Goal: Task Accomplishment & Management: Complete application form

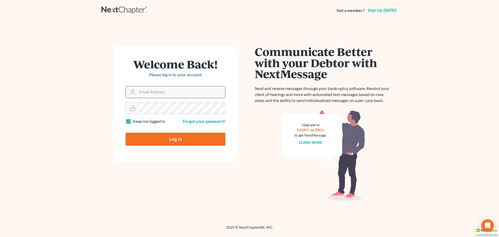
click at [183, 92] on input "Email Address" at bounding box center [182, 91] width 88 height 11
type input "[EMAIL_ADDRESS][DOMAIN_NAME]"
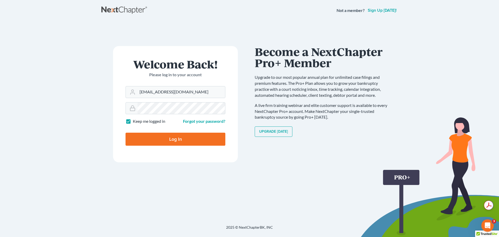
click at [133, 123] on label "Keep me logged in" at bounding box center [149, 121] width 33 height 6
click at [135, 122] on input "Keep me logged in" at bounding box center [136, 119] width 3 height 3
checkbox input "false"
click at [158, 139] on input "Log In" at bounding box center [176, 139] width 100 height 13
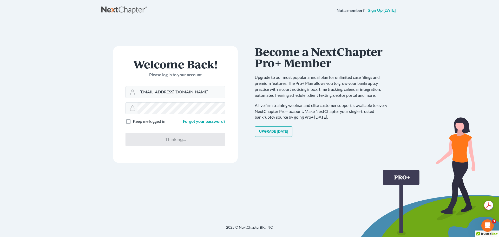
type input "Thinking..."
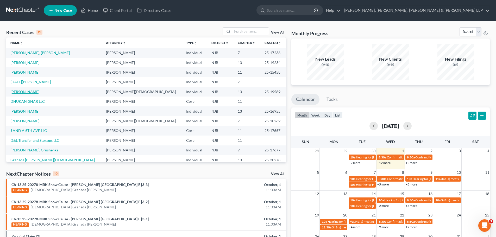
click at [27, 92] on link "Tyson, Brian" at bounding box center [24, 91] width 29 height 4
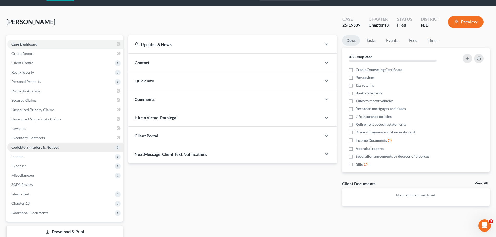
scroll to position [26, 0]
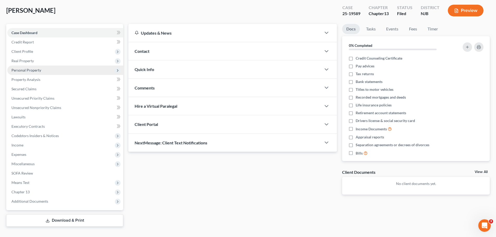
click at [29, 70] on span "Personal Property" at bounding box center [26, 70] width 30 height 4
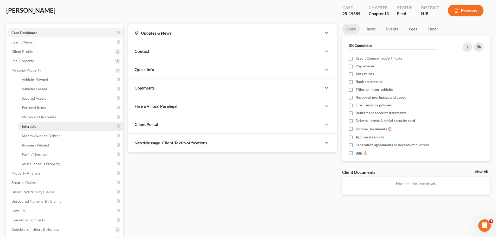
click at [33, 128] on link "Interests" at bounding box center [70, 126] width 105 height 9
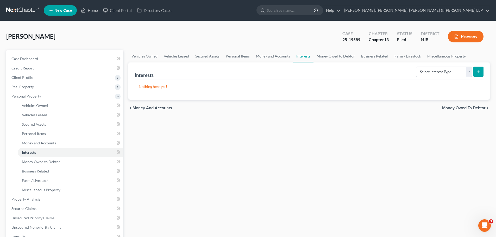
click at [482, 74] on button "submit" at bounding box center [478, 72] width 10 height 10
click at [469, 73] on select "Select Interest Type 401K Annuity Bond Education IRA Government Bond Government…" at bounding box center [444, 72] width 56 height 10
select select "401k"
click at [416, 67] on select "Select Interest Type 401K Annuity Bond Education IRA Government Bond Government…" at bounding box center [444, 72] width 56 height 10
click at [476, 72] on icon "submit" at bounding box center [478, 72] width 4 height 4
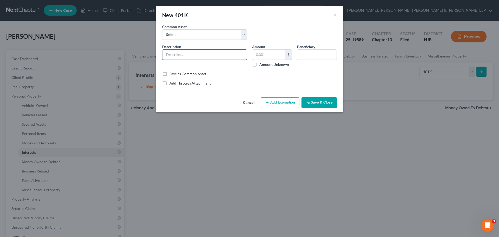
click at [188, 56] on input "text" at bounding box center [205, 55] width 84 height 10
type input "John Hancock 401(k)"
click at [313, 53] on input "text" at bounding box center [317, 55] width 39 height 10
click at [261, 54] on input "text" at bounding box center [269, 55] width 33 height 10
type input "14,113.46"
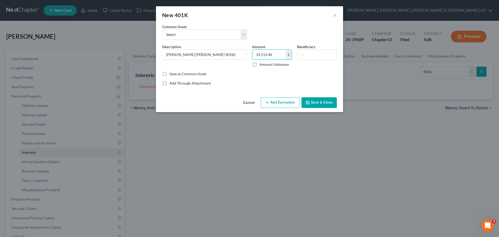
click at [288, 79] on div "Common Asset Select State of New Jersey Retirement Account Description * John H…" at bounding box center [249, 55] width 175 height 62
click at [282, 104] on button "Add Exemption" at bounding box center [280, 102] width 39 height 11
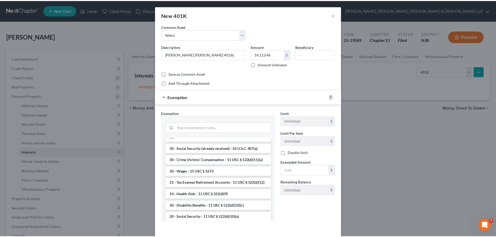
scroll to position [234, 0]
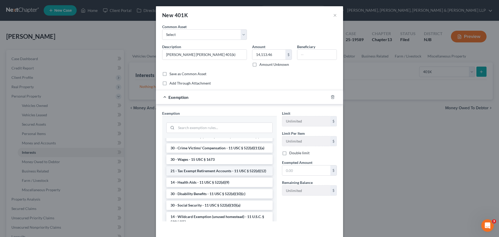
click at [214, 176] on li "21 - Tax Exempt Retirement Accounts - 11 USC § 522(d)(12)" at bounding box center [219, 170] width 106 height 9
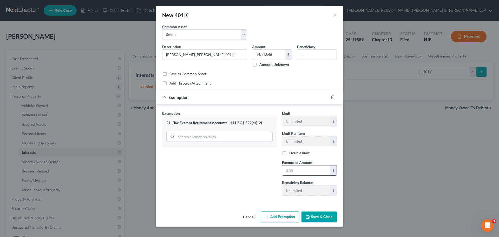
click at [295, 171] on input "text" at bounding box center [306, 170] width 48 height 10
type input "14,113.46"
click at [328, 218] on button "Save & Close" at bounding box center [319, 216] width 35 height 11
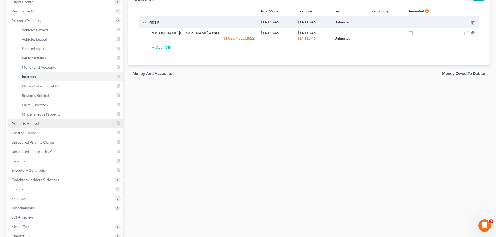
scroll to position [78, 0]
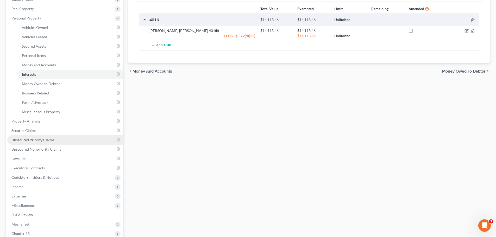
click at [40, 140] on span "Unsecured Priority Claims" at bounding box center [32, 140] width 43 height 4
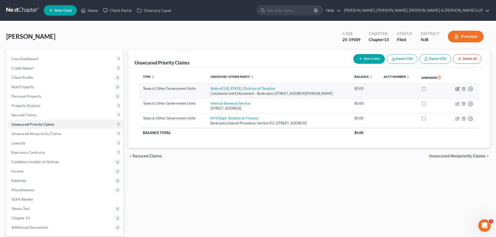
click at [459, 91] on icon "button" at bounding box center [457, 89] width 4 height 4
select select "2"
select select "33"
select select "0"
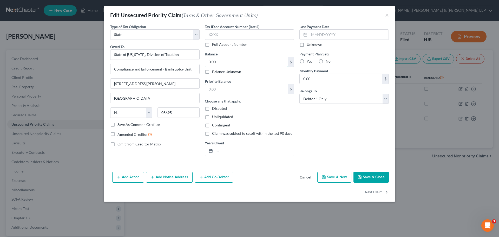
click at [241, 60] on input "0.00" at bounding box center [246, 62] width 83 height 10
type input "6,000.00"
click at [240, 149] on input "text" at bounding box center [254, 151] width 79 height 10
type input "Estimated priority amount"
click at [379, 177] on button "Save & Close" at bounding box center [371, 177] width 35 height 11
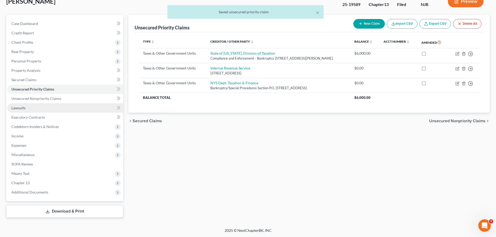
scroll to position [35, 0]
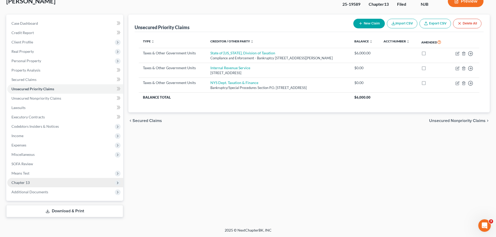
click at [25, 185] on span "Chapter 13" at bounding box center [65, 182] width 116 height 9
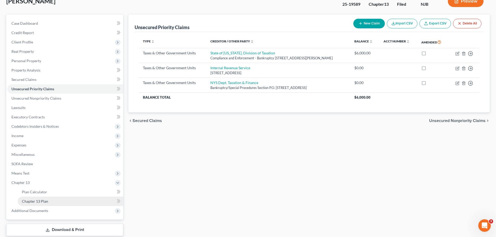
click at [51, 203] on link "Chapter 13 Plan" at bounding box center [70, 201] width 105 height 9
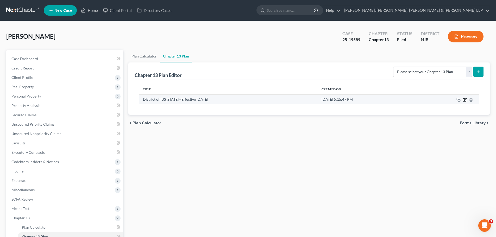
click at [466, 101] on icon "button" at bounding box center [463, 99] width 3 height 3
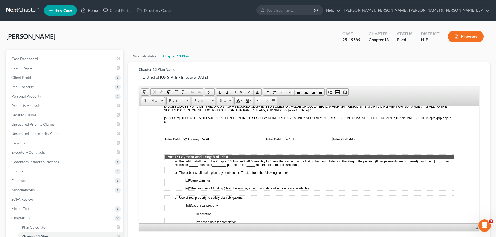
scroll to position [208, 0]
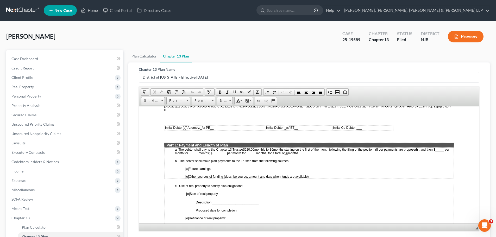
click at [273, 149] on u "36" at bounding box center [270, 149] width 3 height 4
click at [294, 154] on span "months." at bounding box center [293, 153] width 11 height 4
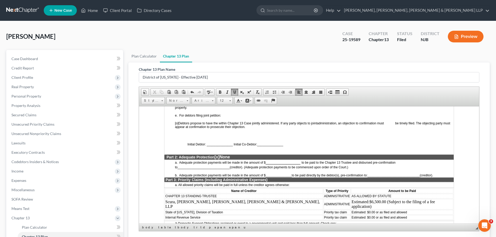
scroll to position [390, 0]
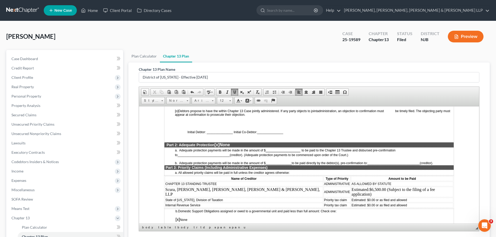
click at [351, 198] on span "Estimated: $0.00 or as filed and allowed" at bounding box center [378, 200] width 55 height 4
click at [352, 197] on td "Estimated: $6,000.00 or as filed and allowed" at bounding box center [402, 199] width 102 height 5
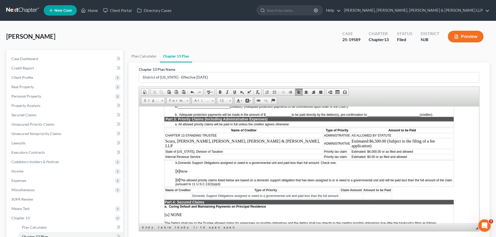
scroll to position [442, 0]
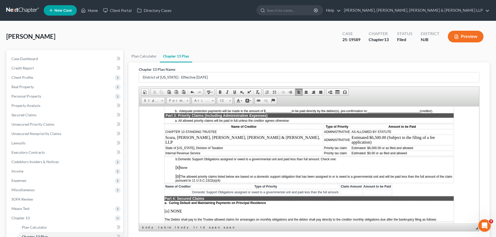
click at [351, 151] on td "Estimated: $0.00 or as filed and allowed" at bounding box center [402, 153] width 102 height 5
click at [397, 173] on span "Insert Row After" at bounding box center [404, 173] width 30 height 7
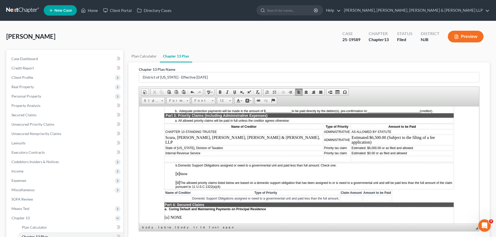
click at [209, 156] on td at bounding box center [244, 159] width 158 height 6
click at [323, 156] on td at bounding box center [336, 159] width 27 height 6
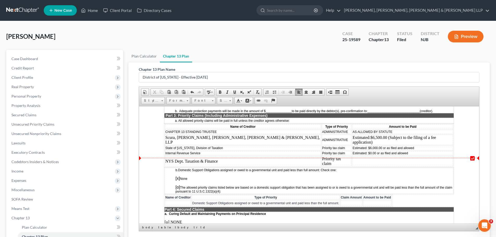
click at [352, 156] on td at bounding box center [402, 161] width 101 height 10
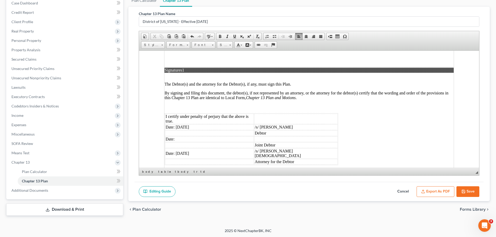
scroll to position [1393, 0]
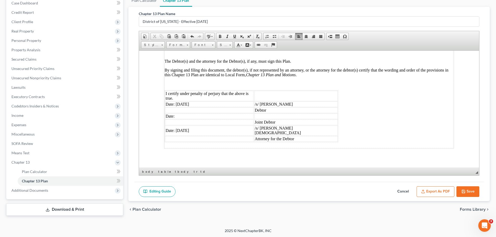
click at [469, 192] on button "Save" at bounding box center [467, 191] width 23 height 11
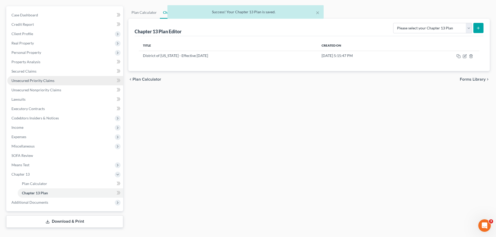
scroll to position [52, 0]
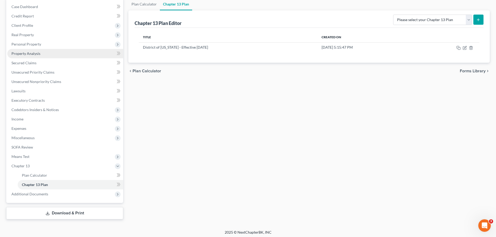
click at [50, 53] on link "Property Analysis" at bounding box center [65, 53] width 116 height 9
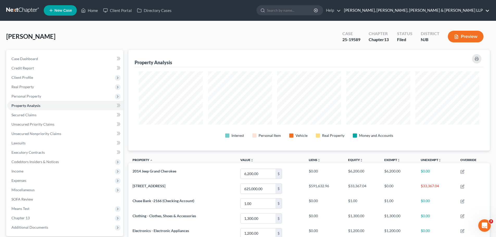
click at [435, 10] on link "[PERSON_NAME], [PERSON_NAME], [PERSON_NAME] & [PERSON_NAME] LLP" at bounding box center [415, 10] width 148 height 9
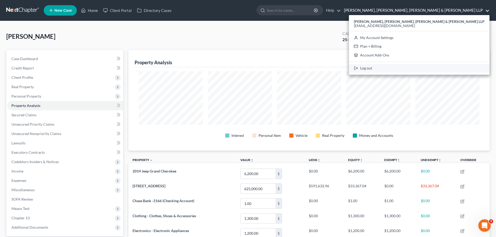
click at [422, 71] on link "Log out" at bounding box center [419, 68] width 140 height 9
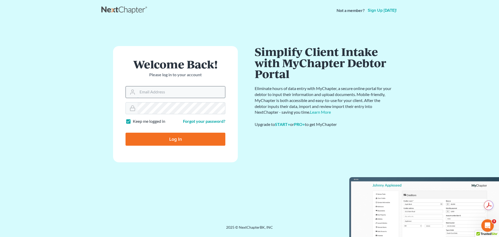
click at [184, 95] on input "Email Address" at bounding box center [182, 91] width 88 height 11
type input "[EMAIL_ADDRESS][DOMAIN_NAME]"
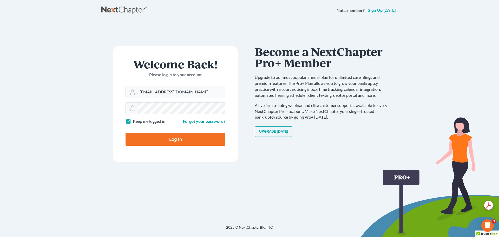
drag, startPoint x: 129, startPoint y: 119, endPoint x: 138, endPoint y: 125, distance: 10.6
click at [133, 119] on label "Keep me logged in" at bounding box center [149, 121] width 33 height 6
click at [135, 119] on input "Keep me logged in" at bounding box center [136, 119] width 3 height 3
checkbox input "false"
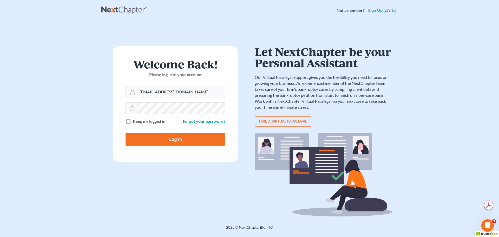
click at [160, 143] on input "Log In" at bounding box center [176, 139] width 100 height 13
type input "Thinking..."
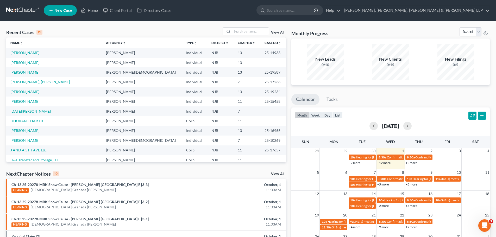
click at [25, 73] on link "[PERSON_NAME]" at bounding box center [24, 72] width 29 height 4
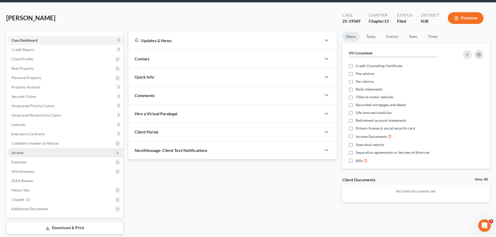
scroll to position [35, 0]
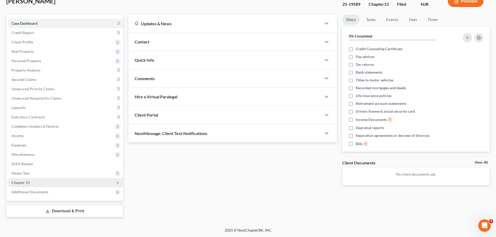
click at [31, 185] on span "Chapter 13" at bounding box center [65, 182] width 116 height 9
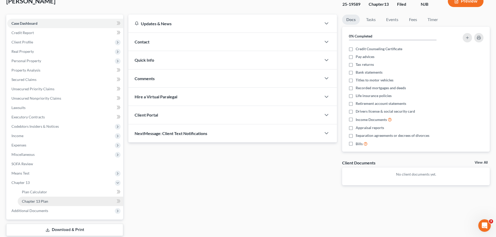
click at [38, 201] on span "Chapter 13 Plan" at bounding box center [35, 201] width 26 height 4
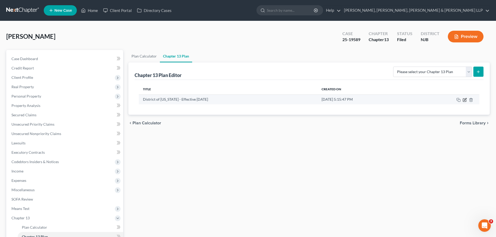
click at [465, 101] on icon "button" at bounding box center [463, 99] width 3 height 3
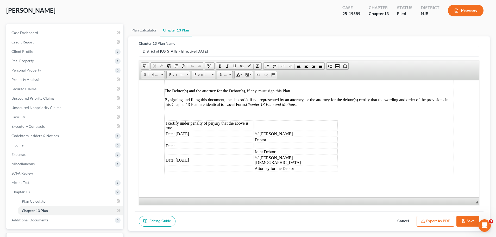
scroll to position [56, 0]
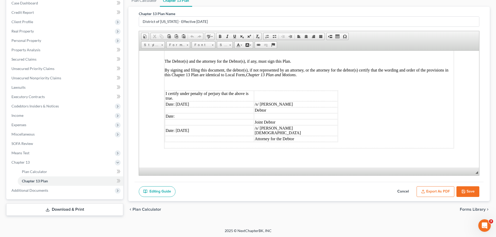
click at [465, 192] on icon "button" at bounding box center [463, 191] width 4 height 4
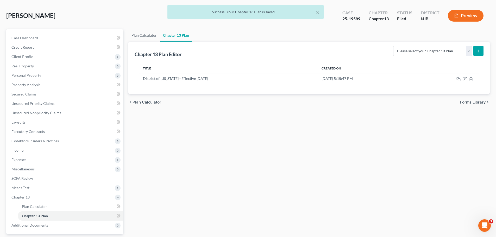
scroll to position [0, 0]
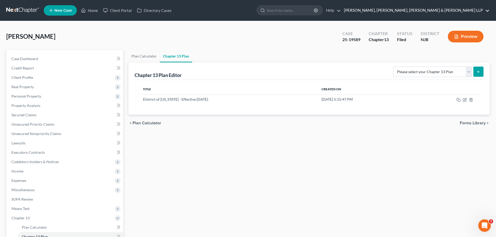
click at [427, 12] on link "[PERSON_NAME], [PERSON_NAME], [PERSON_NAME] & [PERSON_NAME] LLP" at bounding box center [415, 10] width 148 height 9
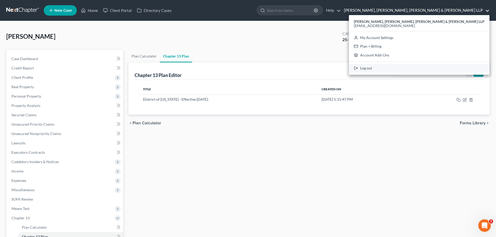
click at [425, 70] on link "Log out" at bounding box center [419, 68] width 140 height 9
